Goal: Use online tool/utility: Utilize a website feature to perform a specific function

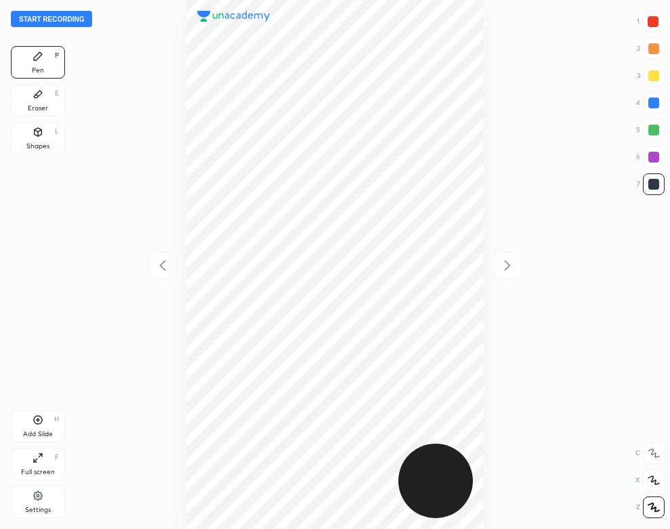
scroll to position [529, 453]
click at [161, 134] on div at bounding box center [334, 264] width 453 height 529
click at [76, 16] on button "Start recording" at bounding box center [51, 19] width 81 height 16
click at [40, 105] on div "Eraser" at bounding box center [38, 108] width 20 height 7
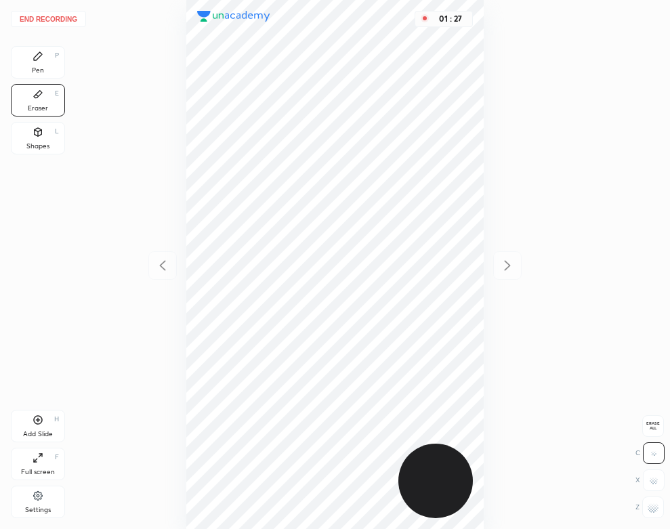
click at [50, 61] on div "Pen P" at bounding box center [38, 62] width 54 height 32
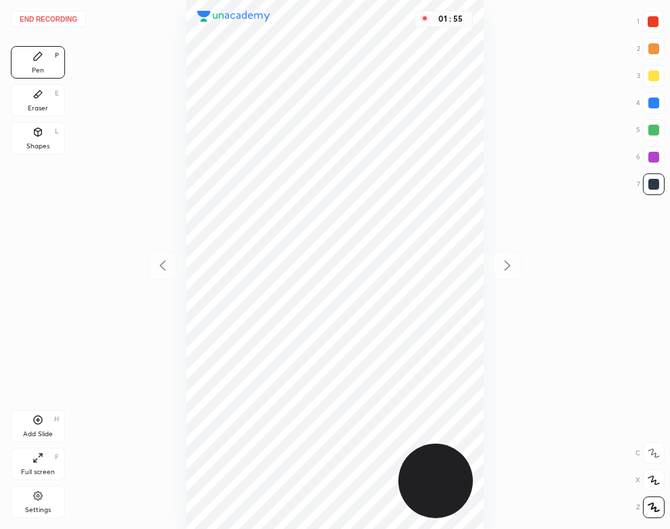
click at [41, 426] on div "Add Slide H" at bounding box center [38, 426] width 54 height 32
click at [47, 96] on div "Eraser E" at bounding box center [38, 100] width 54 height 32
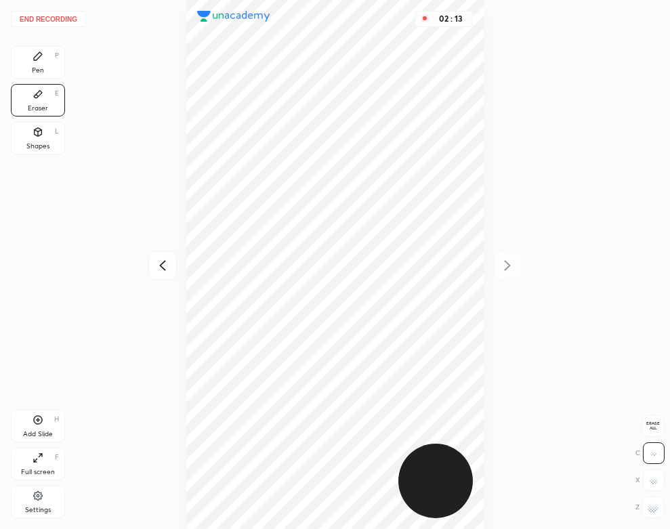
click at [38, 62] on div "Pen P" at bounding box center [38, 62] width 54 height 32
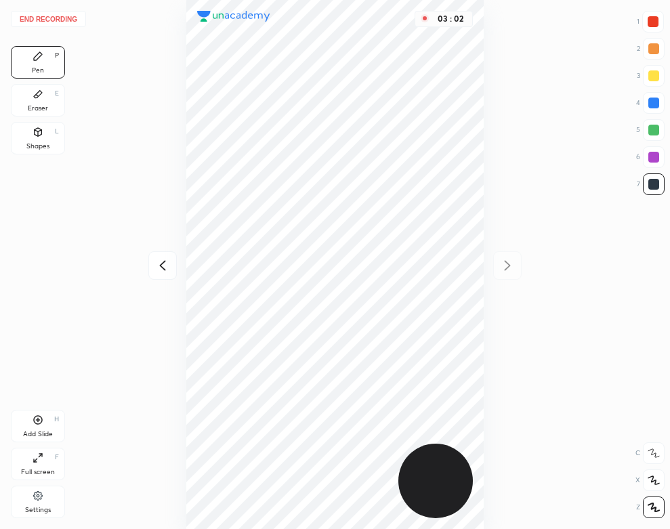
click at [61, 16] on button "End recording" at bounding box center [48, 19] width 75 height 16
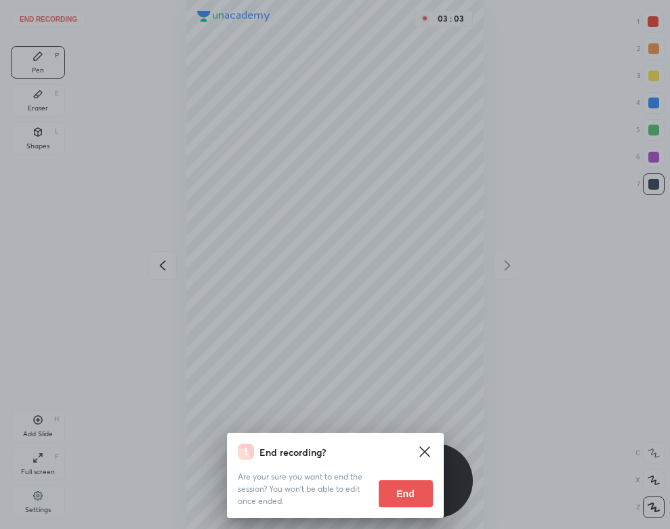
click at [385, 501] on button "End" at bounding box center [405, 493] width 54 height 27
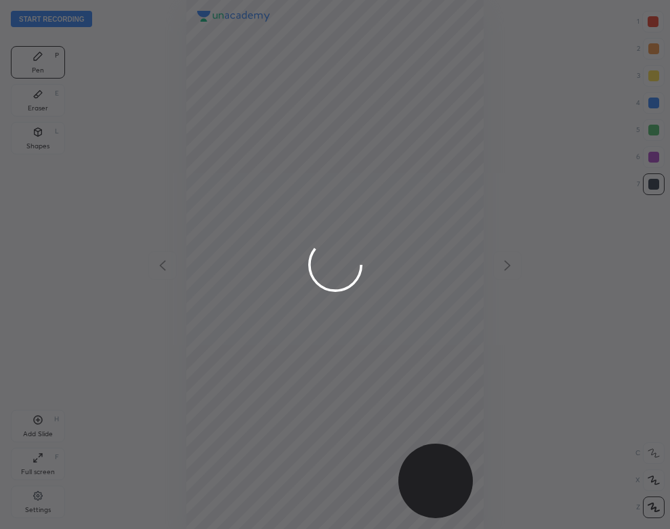
scroll to position [529, 453]
